Goal: Find specific page/section: Find specific page/section

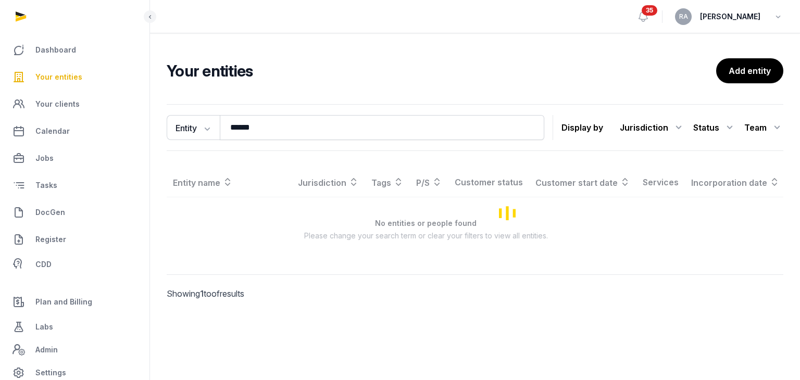
click at [69, 78] on span "Your entities" at bounding box center [58, 77] width 47 height 12
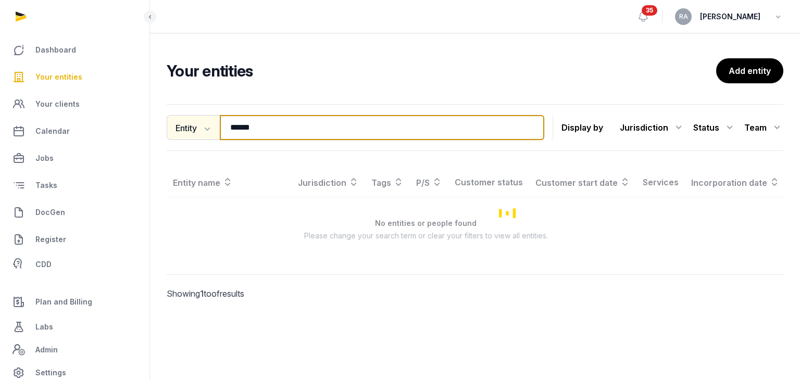
drag, startPoint x: 250, startPoint y: 122, endPoint x: 205, endPoint y: 132, distance: 46.9
click at [205, 132] on div "Entity Entity People Tags Services ****** Search" at bounding box center [355, 127] width 377 height 25
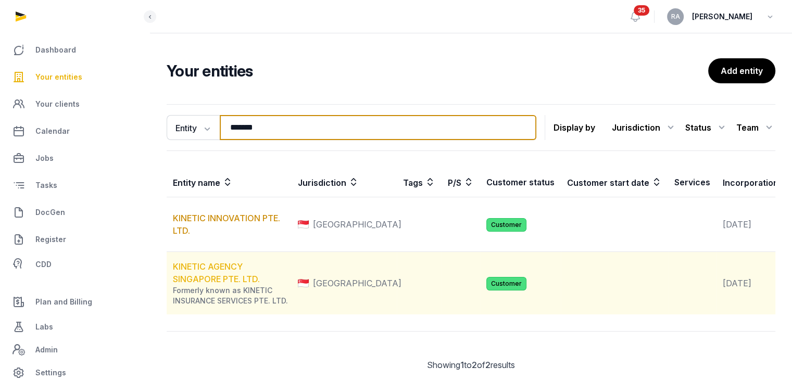
type input "*******"
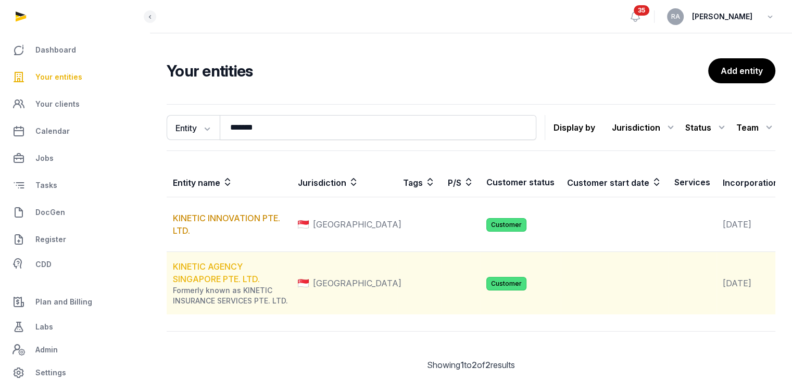
click at [214, 284] on link "KINETIC AGENCY SINGAPORE PTE. LTD." at bounding box center [216, 272] width 87 height 23
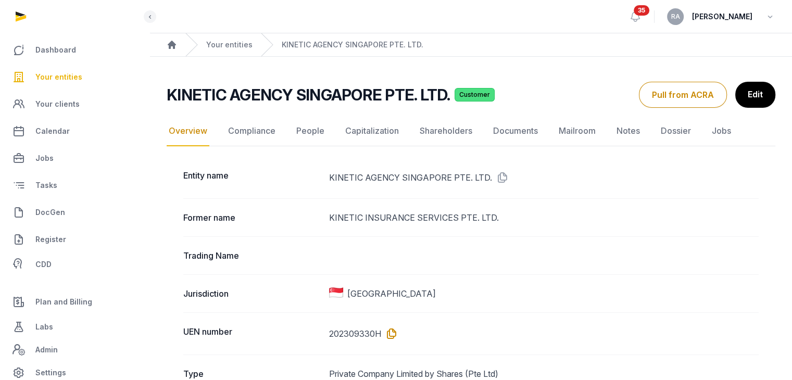
click at [394, 334] on icon at bounding box center [389, 333] width 17 height 17
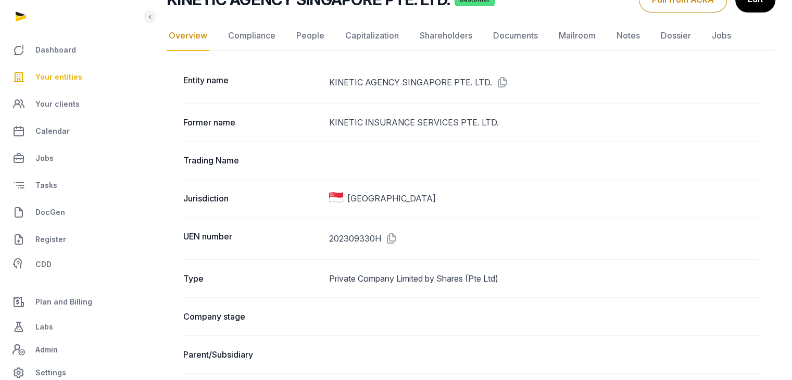
scroll to position [156, 0]
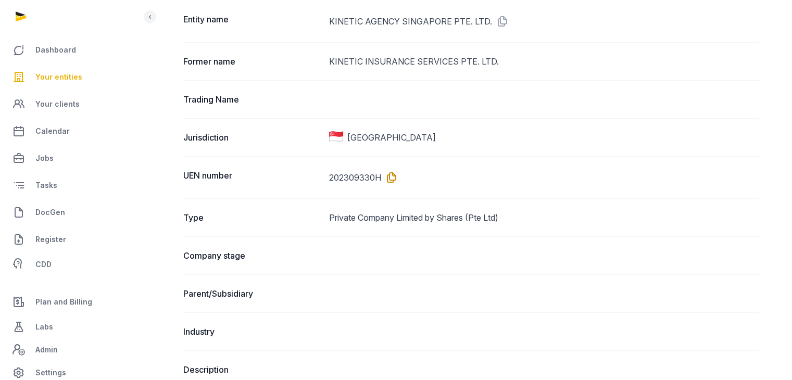
click at [390, 178] on icon at bounding box center [389, 177] width 17 height 17
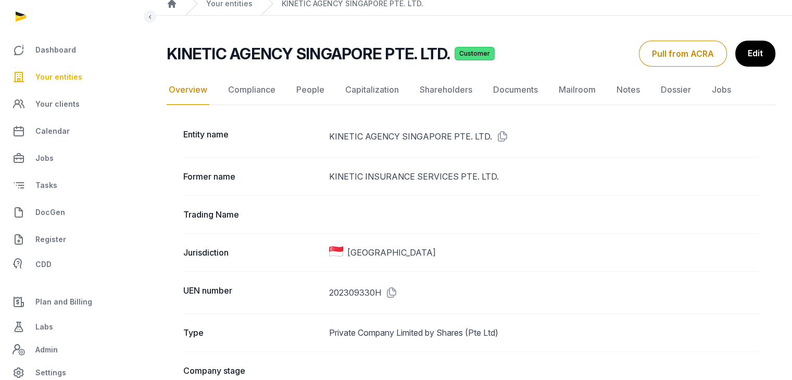
scroll to position [0, 0]
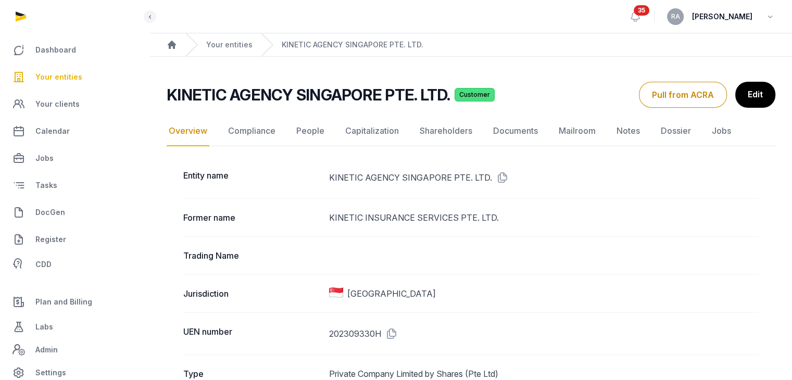
click at [47, 75] on span "Your entities" at bounding box center [58, 77] width 47 height 12
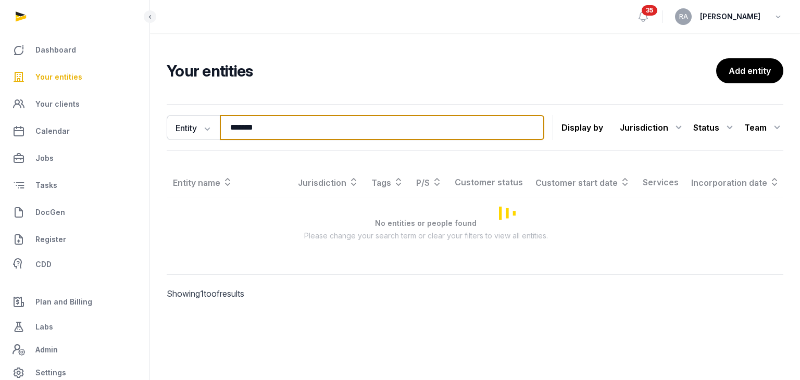
click at [313, 129] on input "*******" at bounding box center [382, 127] width 324 height 25
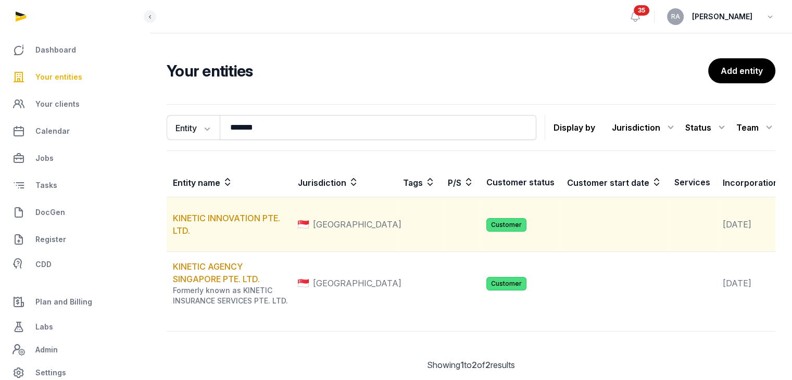
click at [209, 219] on td "KINETIC INNOVATION PTE. LTD." at bounding box center [229, 224] width 125 height 55
click at [210, 227] on link "KINETIC INNOVATION PTE. LTD." at bounding box center [226, 224] width 107 height 23
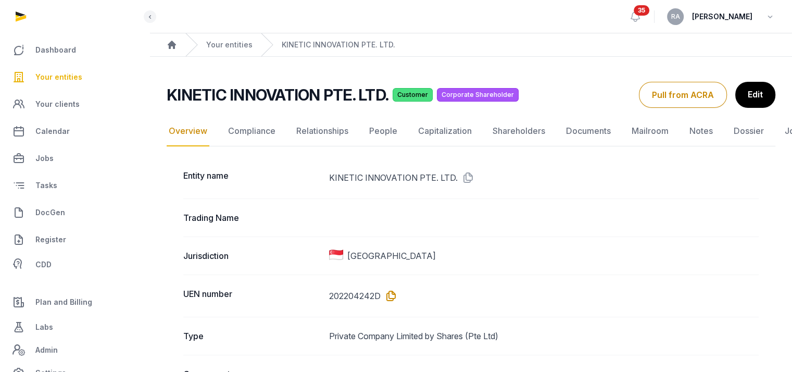
click at [390, 297] on icon at bounding box center [388, 295] width 17 height 17
click at [69, 75] on span "Your entities" at bounding box center [58, 77] width 47 height 12
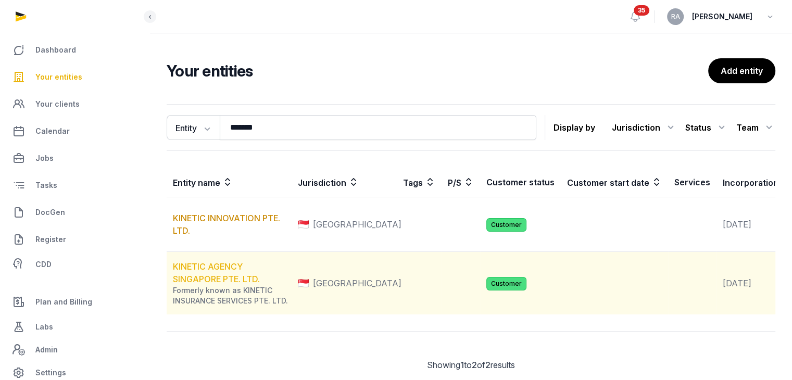
click at [220, 284] on link "KINETIC AGENCY SINGAPORE PTE. LTD." at bounding box center [216, 272] width 87 height 23
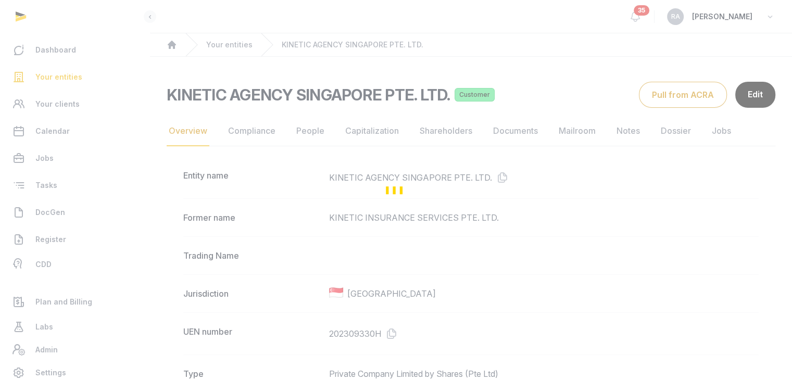
scroll to position [52, 0]
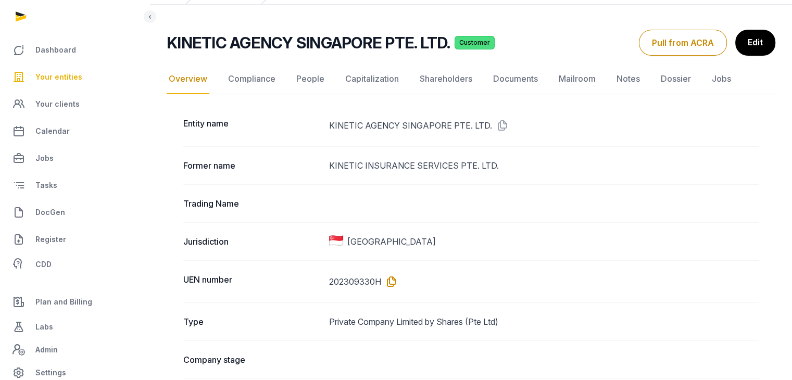
click at [394, 284] on icon at bounding box center [389, 281] width 17 height 17
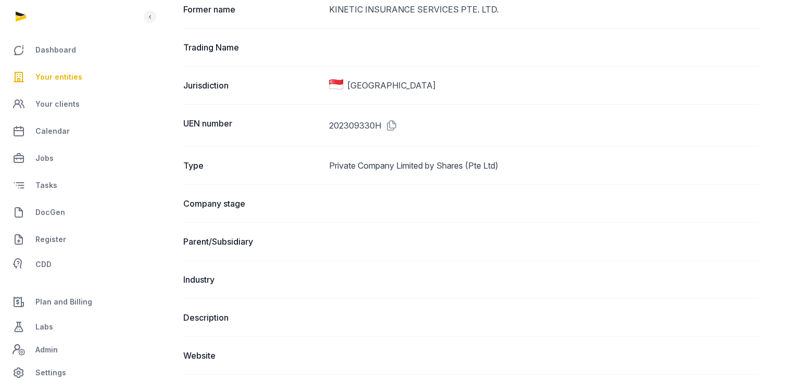
scroll to position [0, 0]
